Goal: Transaction & Acquisition: Book appointment/travel/reservation

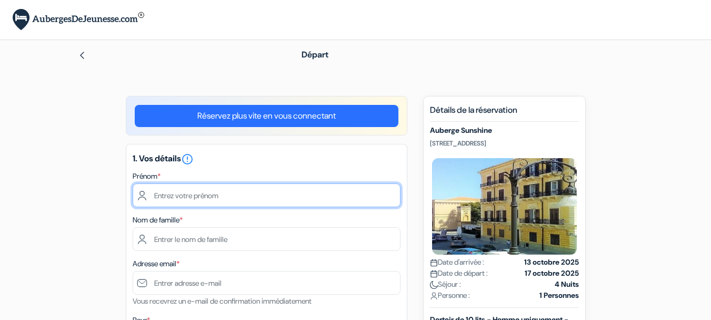
click at [263, 198] on input "text" at bounding box center [267, 195] width 268 height 24
type input "[PERSON_NAME]"
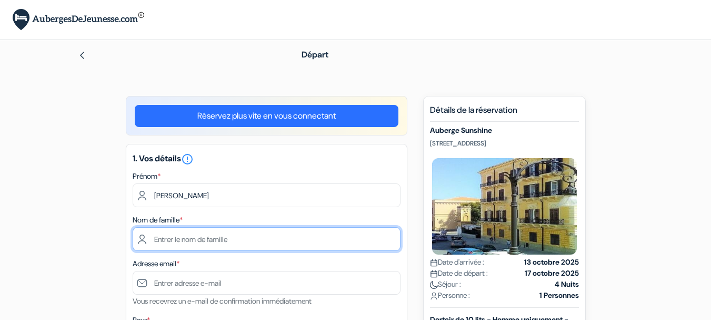
click at [251, 246] on input "text" at bounding box center [267, 239] width 268 height 24
type input "[PERSON_NAME]"
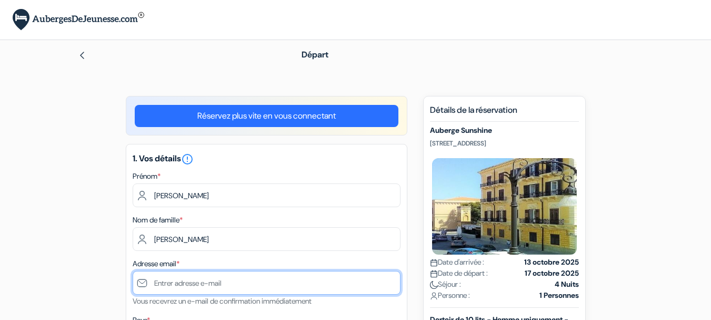
click at [233, 282] on input "text" at bounding box center [267, 283] width 268 height 24
type input "[EMAIL_ADDRESS][DOMAIN_NAME]"
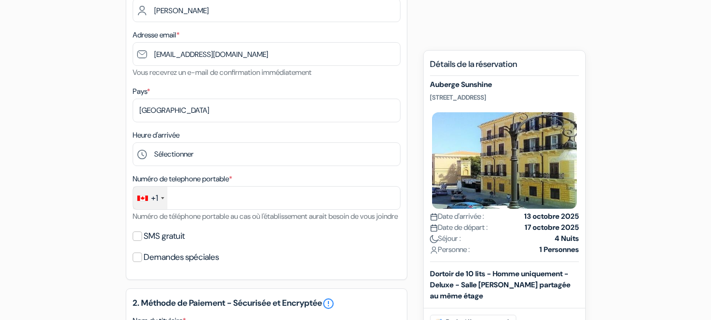
scroll to position [230, 0]
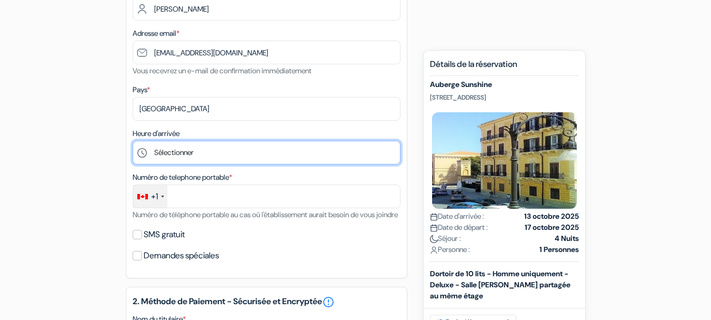
click at [289, 159] on select "Sélectionner 1:00 2:00 3:00 4:00 5:00 6:00 7:00 8:00 9:00 10:00 11:00 12:00 13:…" at bounding box center [267, 153] width 268 height 24
select select "16"
click at [133, 141] on select "Sélectionner 1:00 2:00 3:00 4:00 5:00 6:00 7:00 8:00 9:00 10:00 11:00 12:00 13:…" at bounding box center [267, 153] width 268 height 24
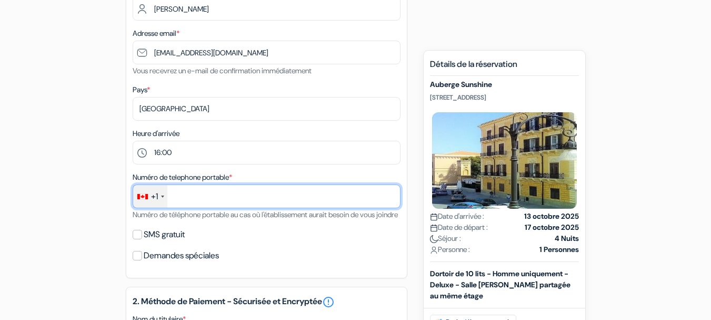
click at [250, 203] on input "text" at bounding box center [267, 196] width 268 height 24
type input "8196216786"
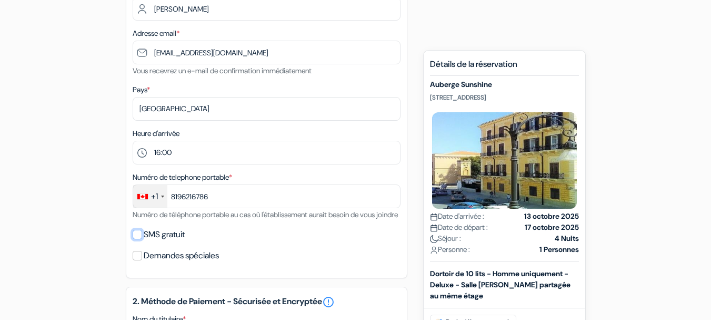
click at [140, 239] on input "SMS gratuit" at bounding box center [137, 234] width 9 height 9
checkbox input "true"
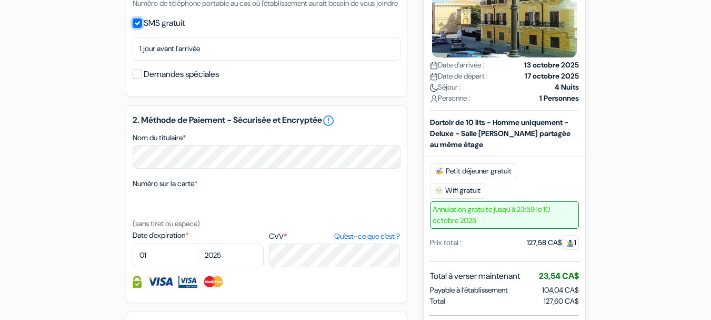
type input "[PHONE_NUMBER]"
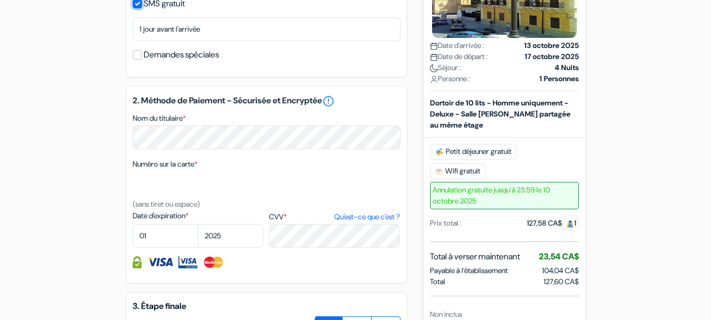
scroll to position [464, 0]
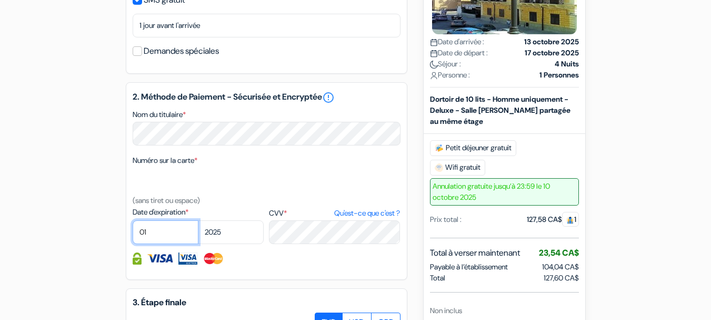
click at [175, 241] on select "01 02 03 04 05 06 07 08 09 10 11 12" at bounding box center [166, 232] width 66 height 24
select select "06"
click at [133, 233] on select "01 02 03 04 05 06 07 08 09 10 11 12" at bounding box center [166, 232] width 66 height 24
click at [232, 244] on select "2025 2026 2027 2028 2029 2030 2031 2032 2033 2034 2035 2036 2037 2038 2039 2040…" at bounding box center [231, 232] width 66 height 24
select select "2029"
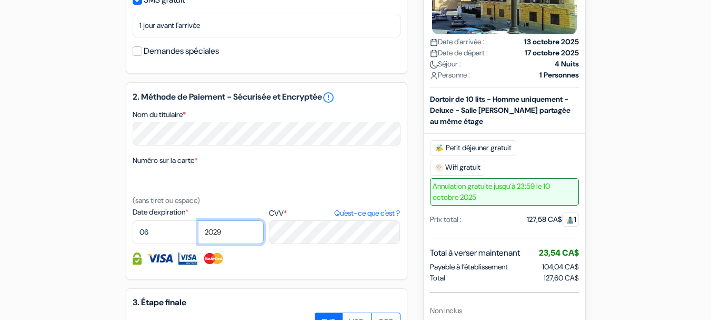
click at [198, 233] on select "2025 2026 2027 2028 2029 2030 2031 2032 2033 2034 2035 2036 2037 2038 2039 2040…" at bounding box center [231, 232] width 66 height 24
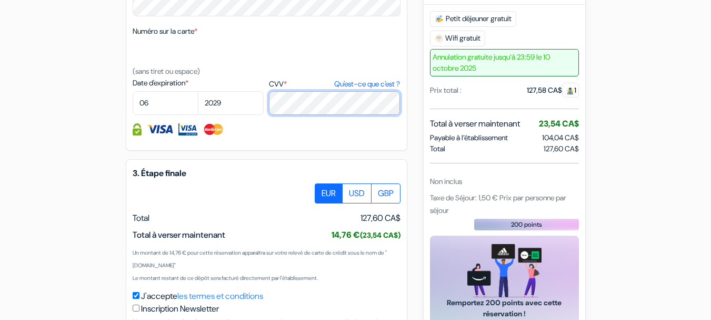
scroll to position [606, 0]
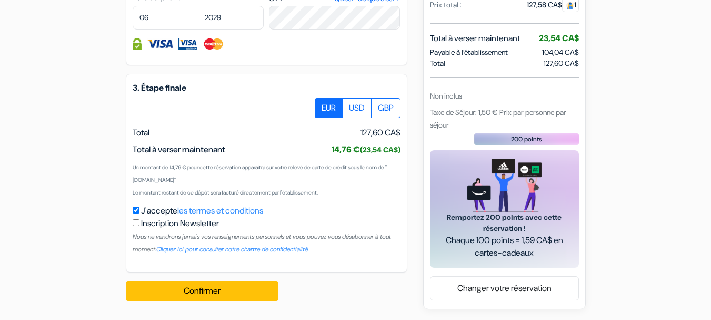
scroll to position [691, 0]
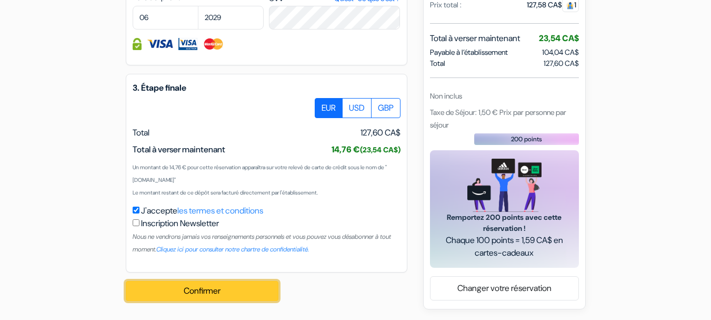
click at [246, 286] on button "Confirmer Loading..." at bounding box center [202, 291] width 153 height 20
